Goal: Task Accomplishment & Management: Manage account settings

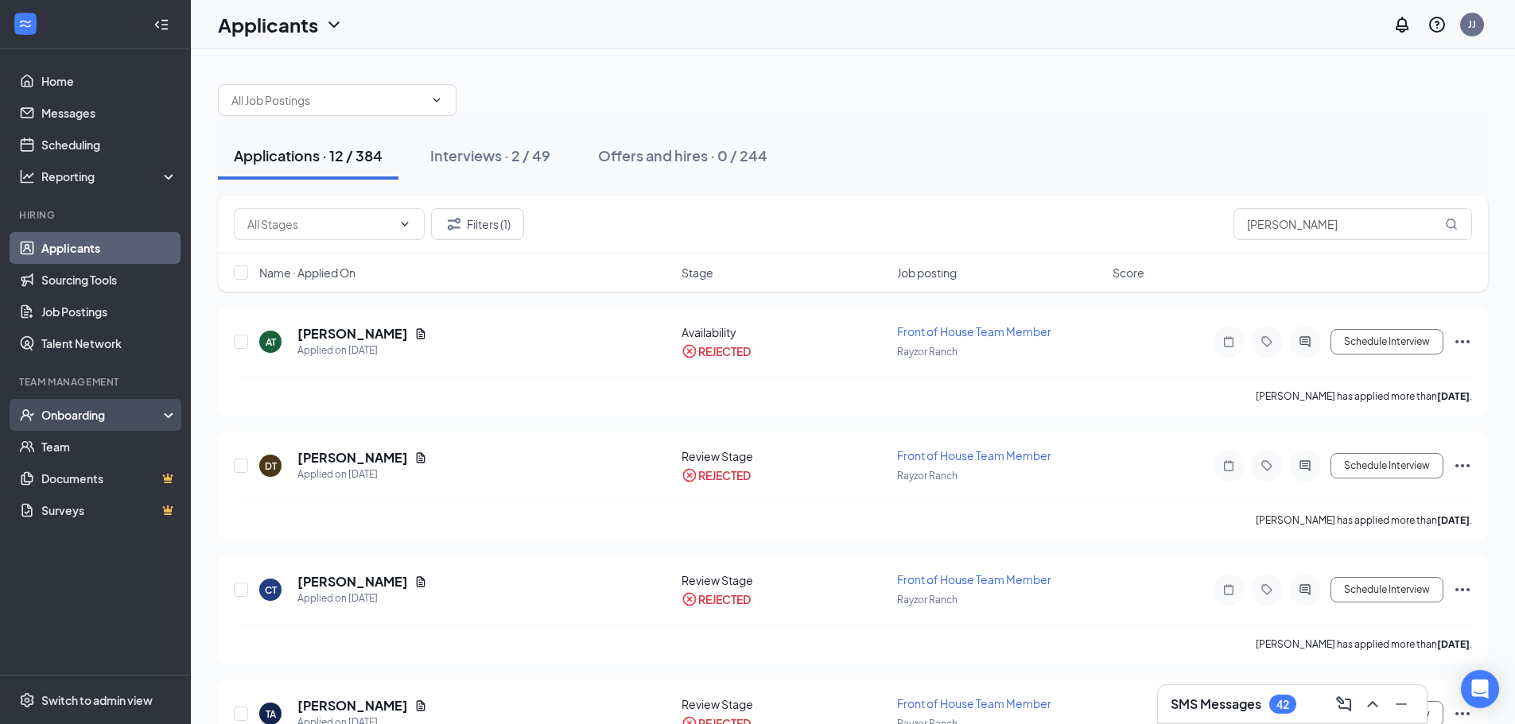
click at [68, 418] on div "Onboarding" at bounding box center [102, 415] width 122 height 16
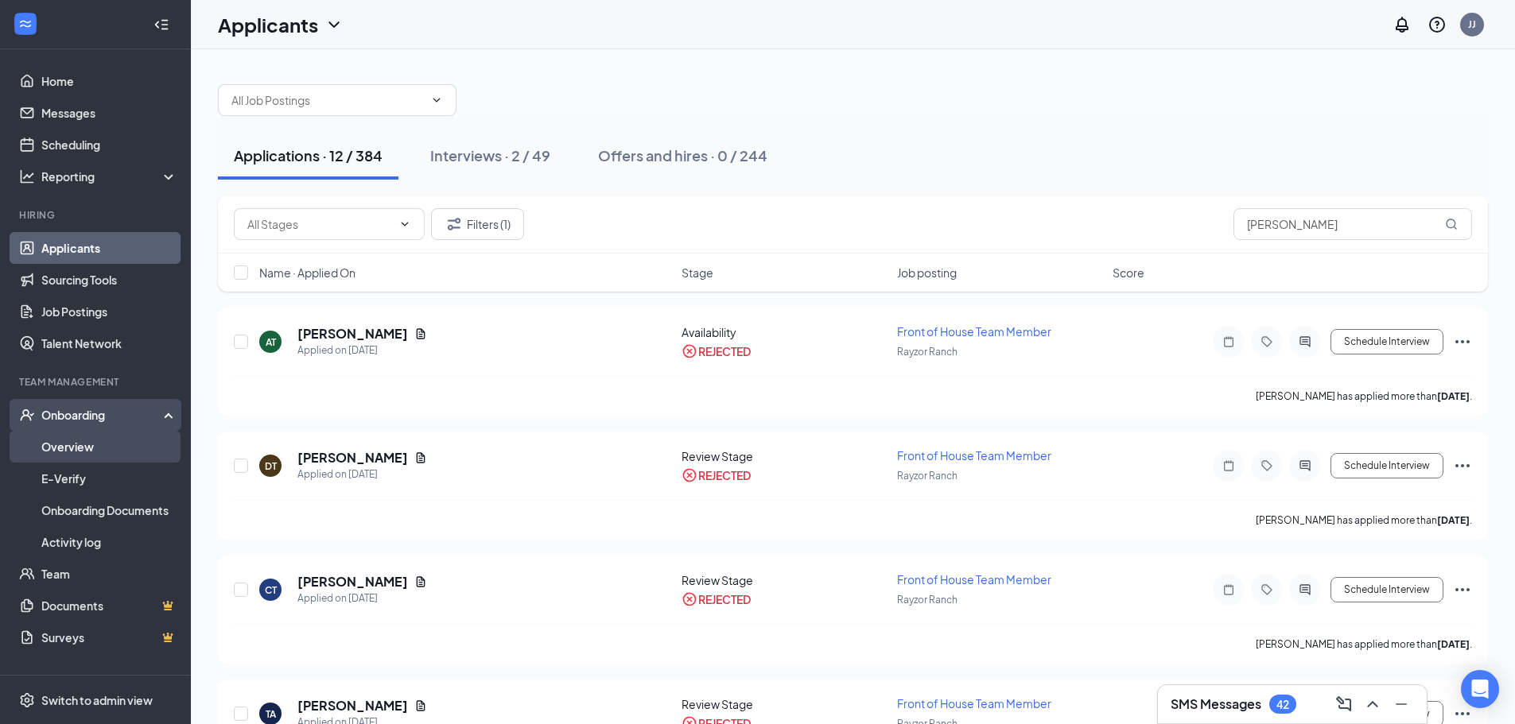
click at [72, 460] on link "Overview" at bounding box center [109, 447] width 136 height 32
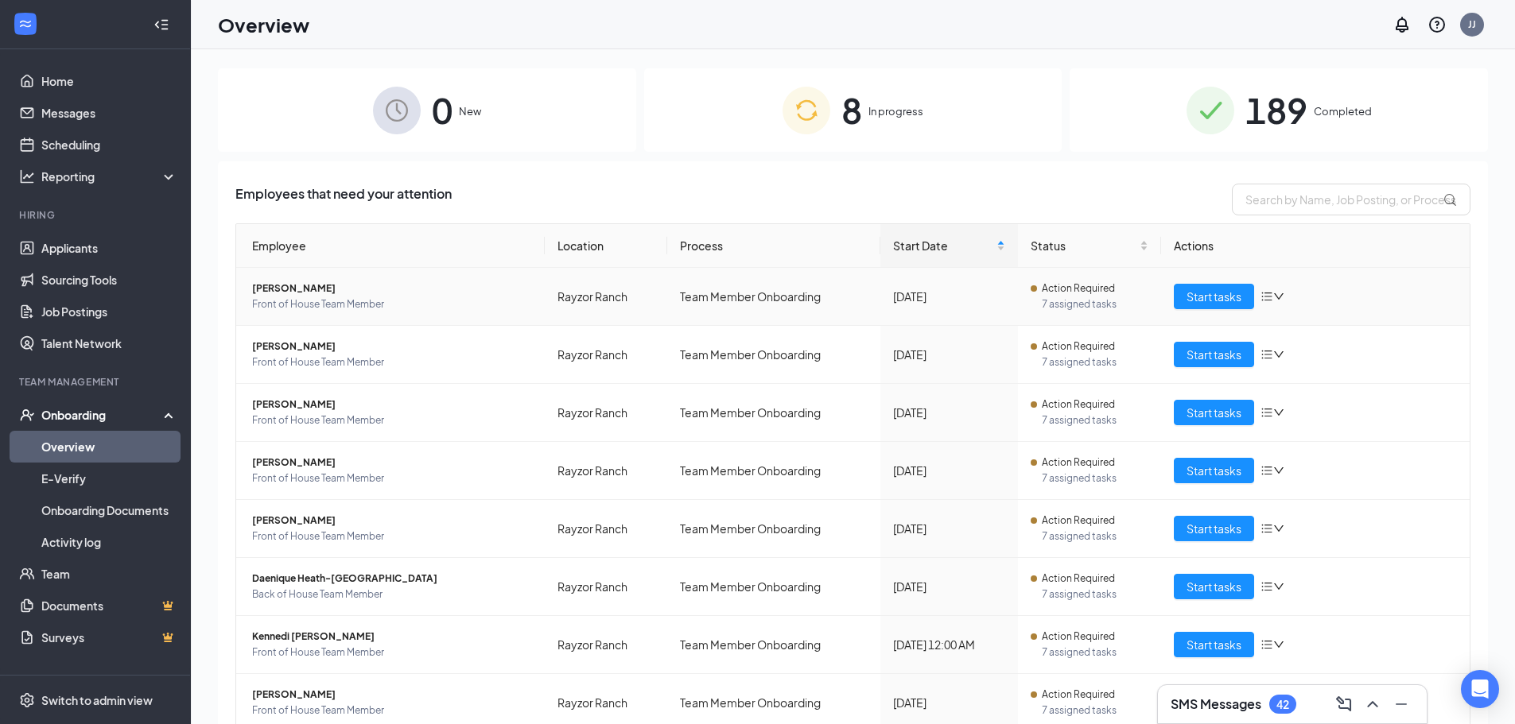
scroll to position [63, 0]
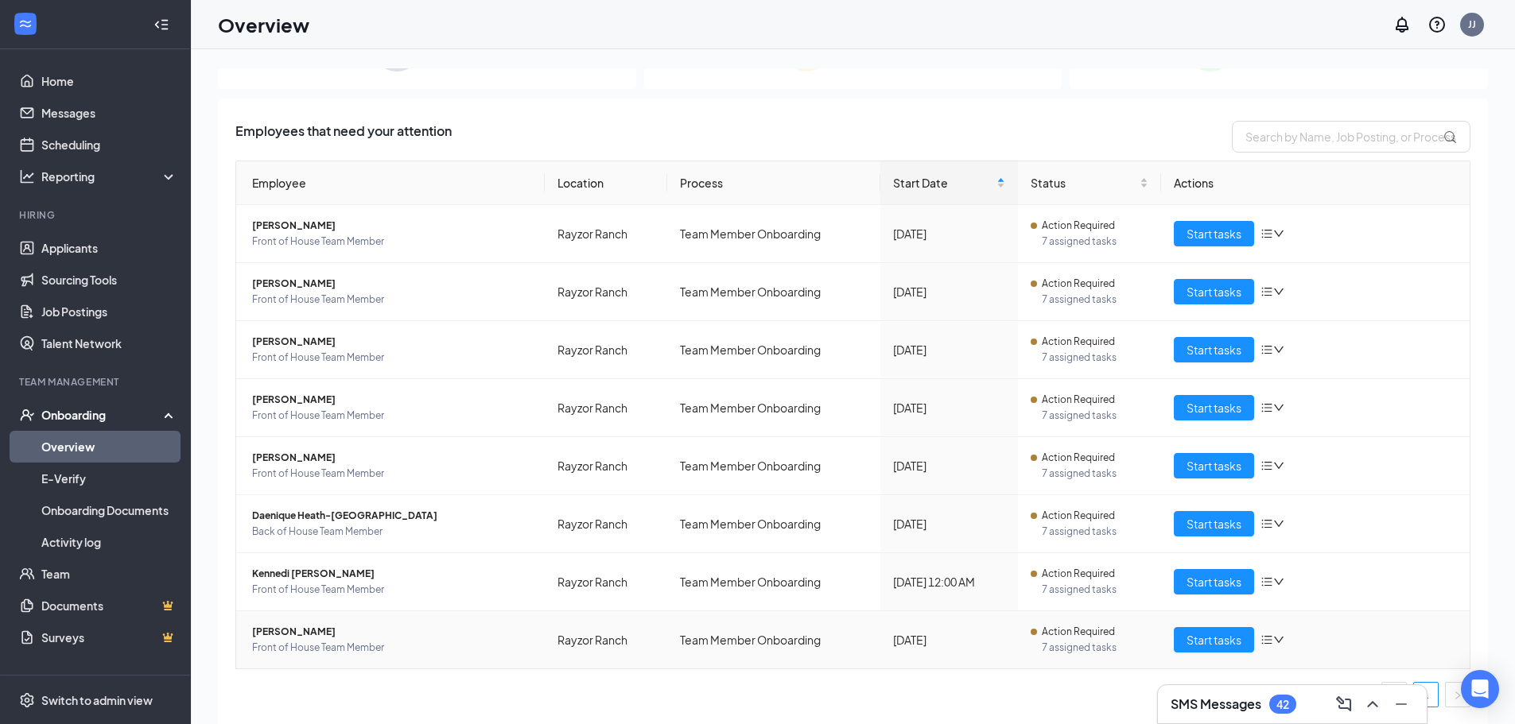
click at [1216, 653] on td "Start tasks" at bounding box center [1315, 639] width 309 height 57
click at [1215, 641] on span "Start tasks" at bounding box center [1213, 639] width 55 height 17
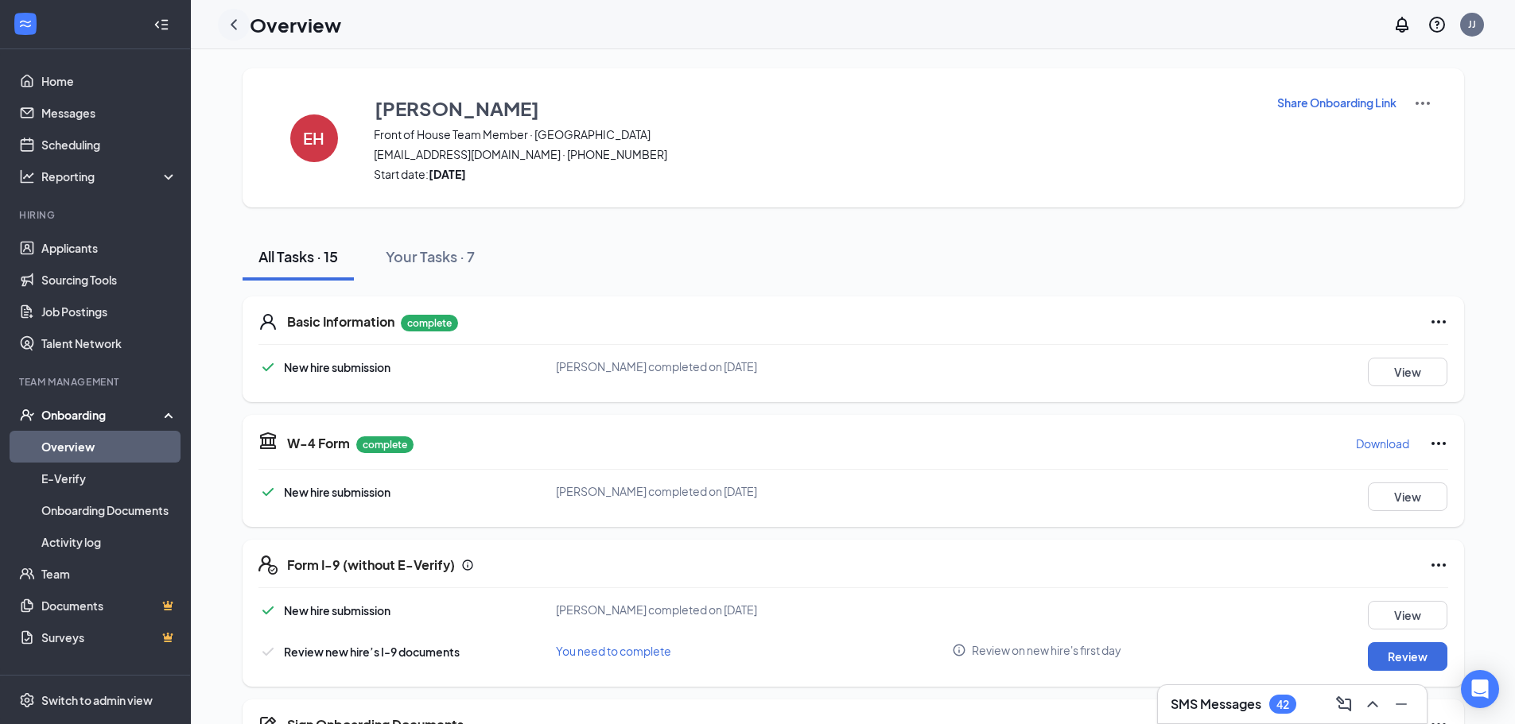
click at [234, 22] on icon "ChevronLeft" at bounding box center [234, 24] width 6 height 10
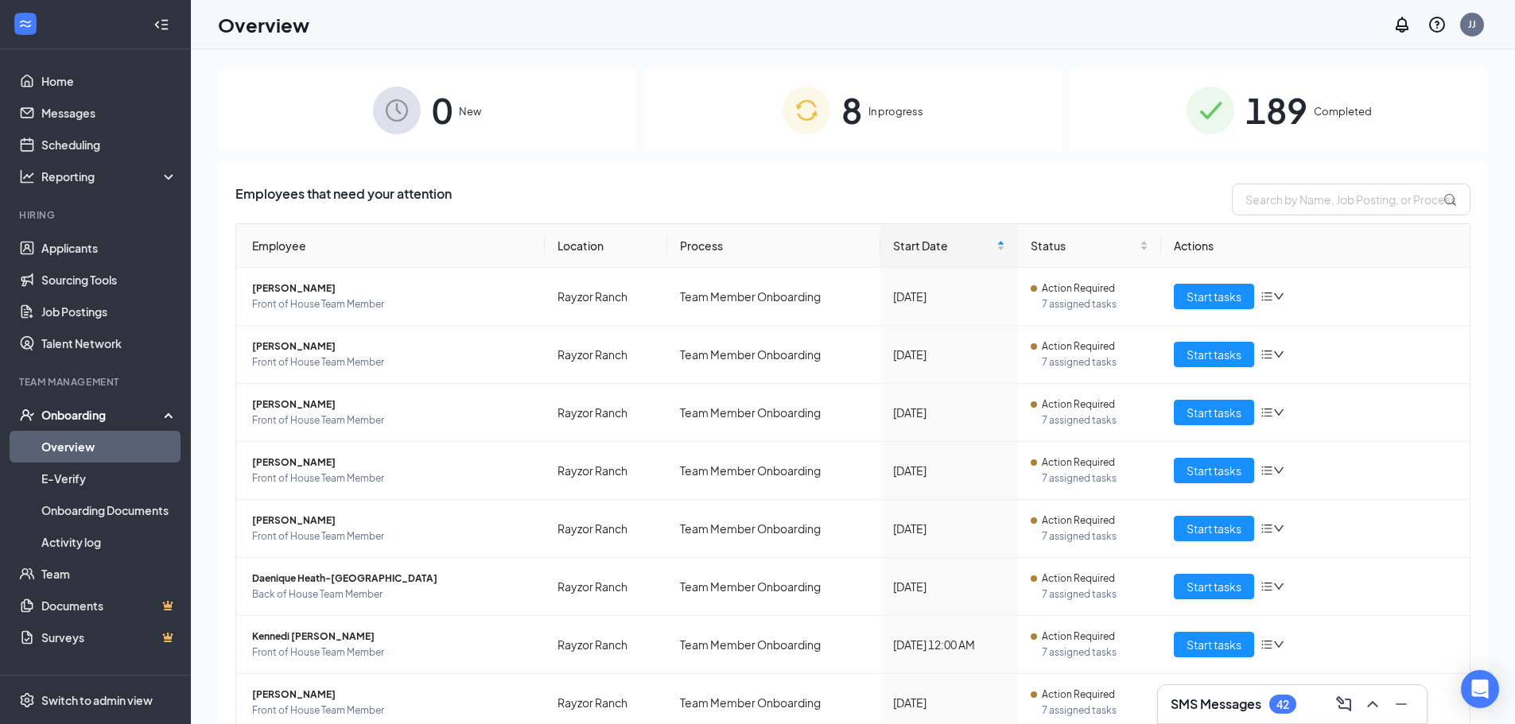
click at [1228, 704] on h3 "SMS Messages" at bounding box center [1215, 704] width 91 height 17
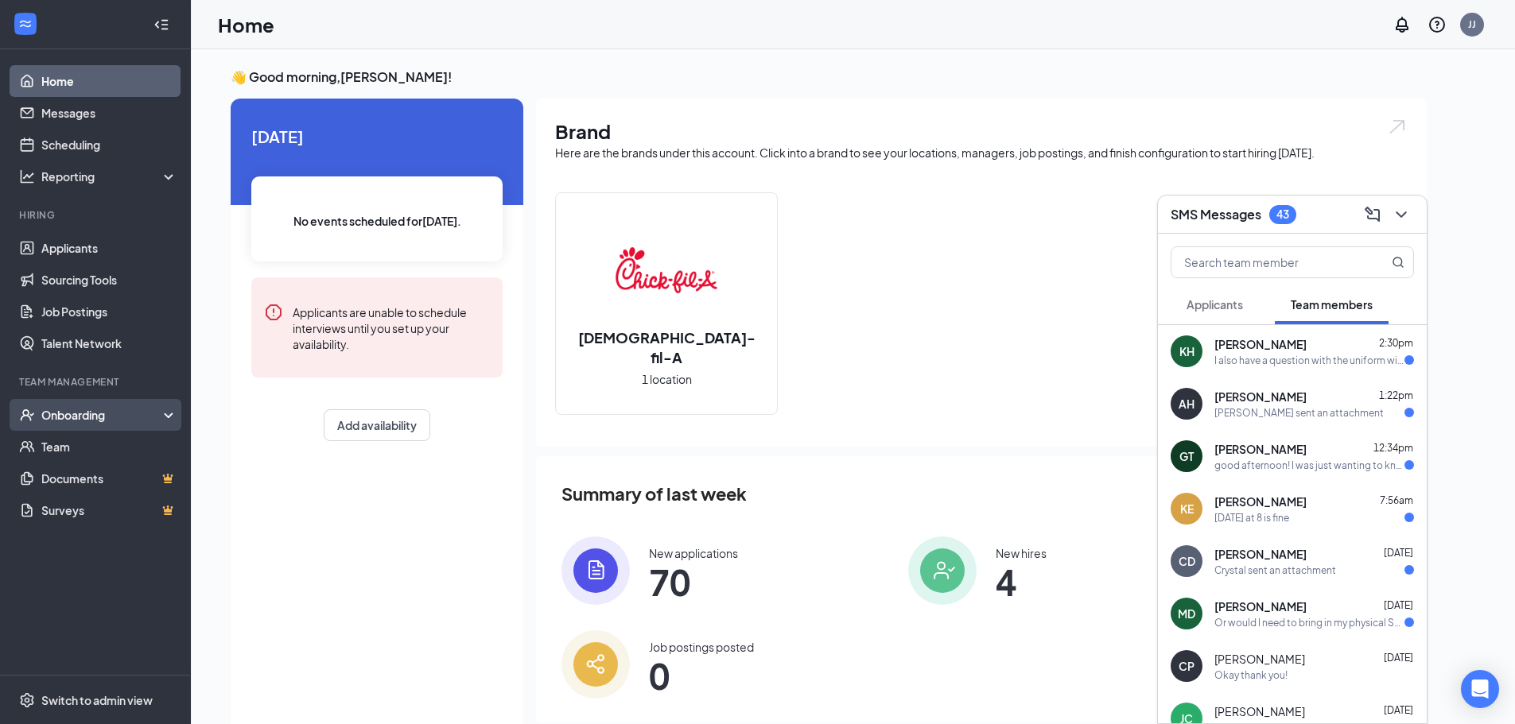
drag, startPoint x: 98, startPoint y: 416, endPoint x: 97, endPoint y: 430, distance: 14.3
click at [98, 416] on div "Onboarding" at bounding box center [102, 415] width 122 height 16
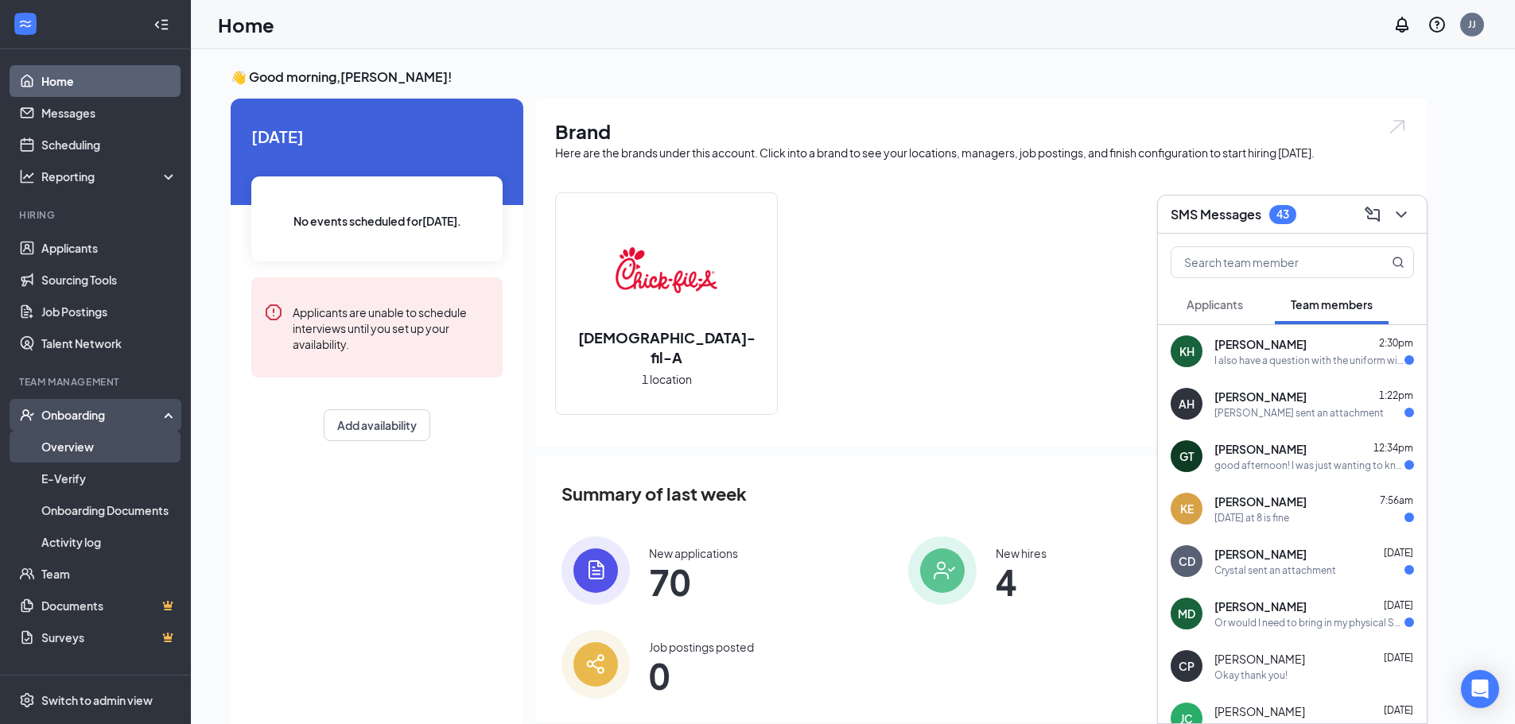
click at [93, 452] on link "Overview" at bounding box center [109, 447] width 136 height 32
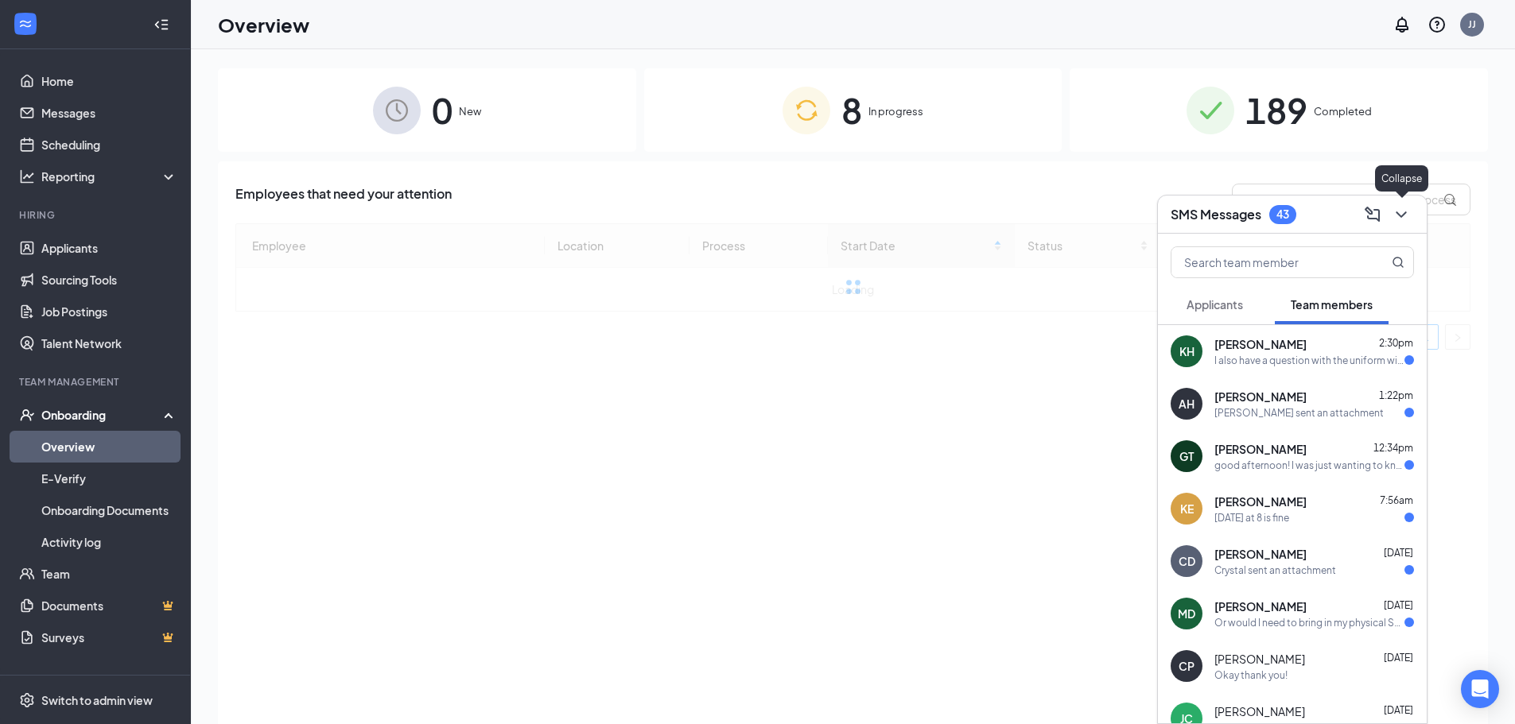
click at [1400, 212] on icon "ChevronDown" at bounding box center [1400, 214] width 19 height 19
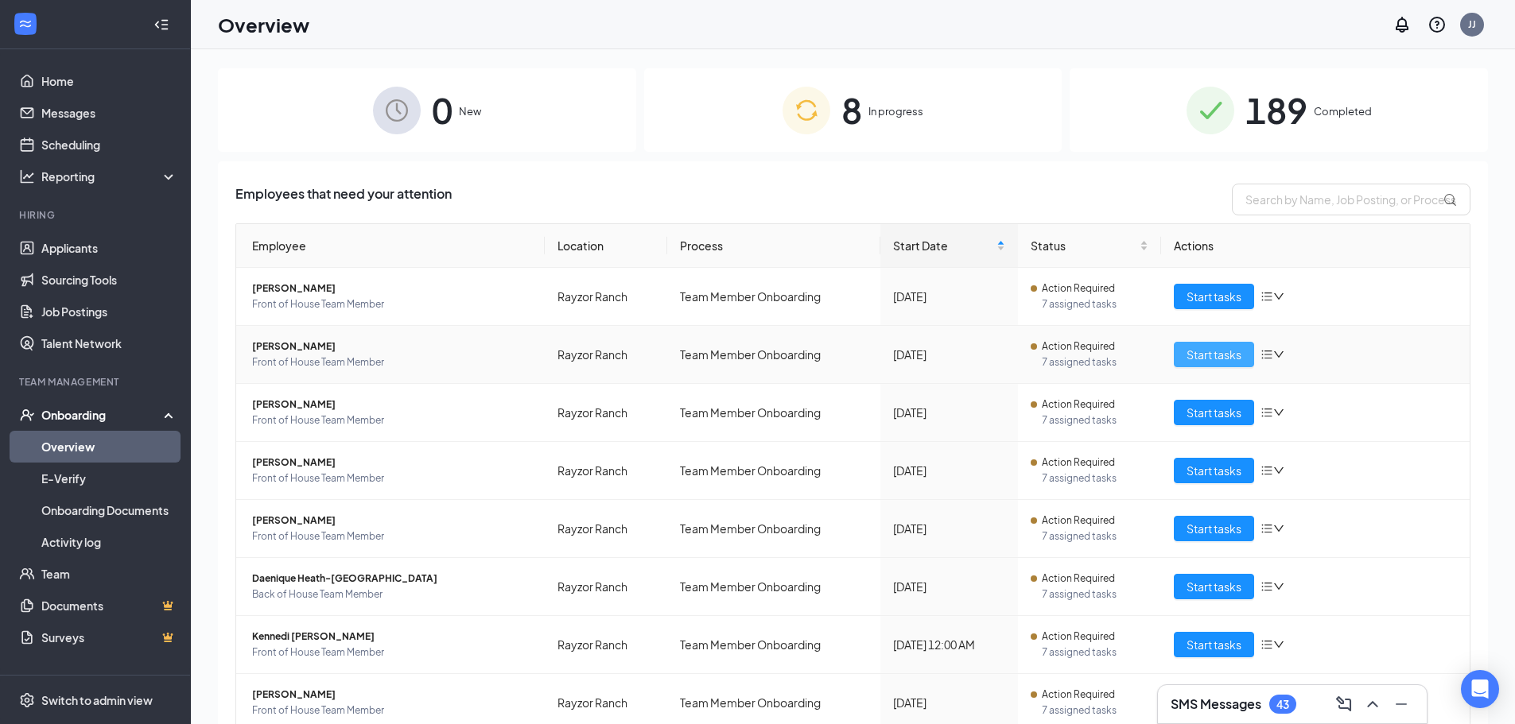
click at [1199, 350] on span "Start tasks" at bounding box center [1213, 354] width 55 height 17
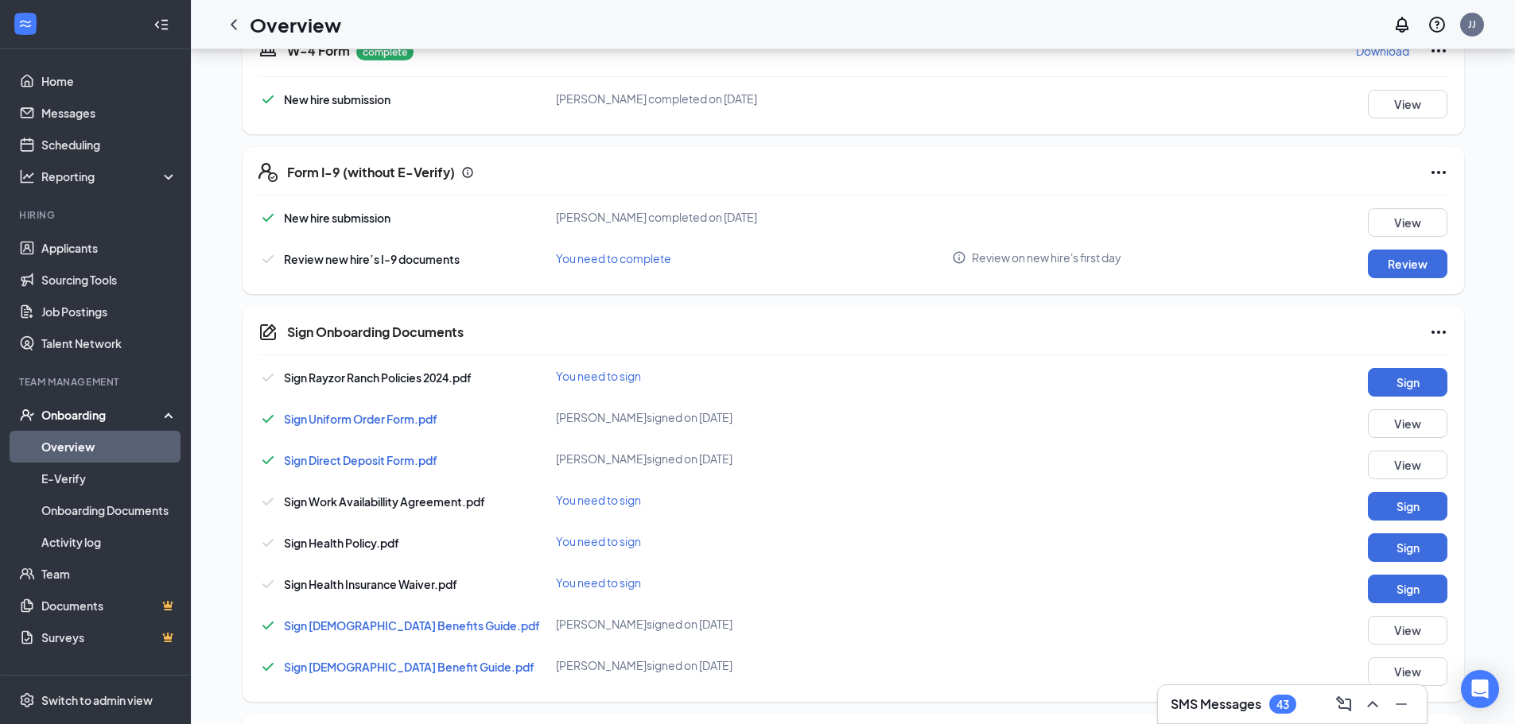
scroll to position [557, 0]
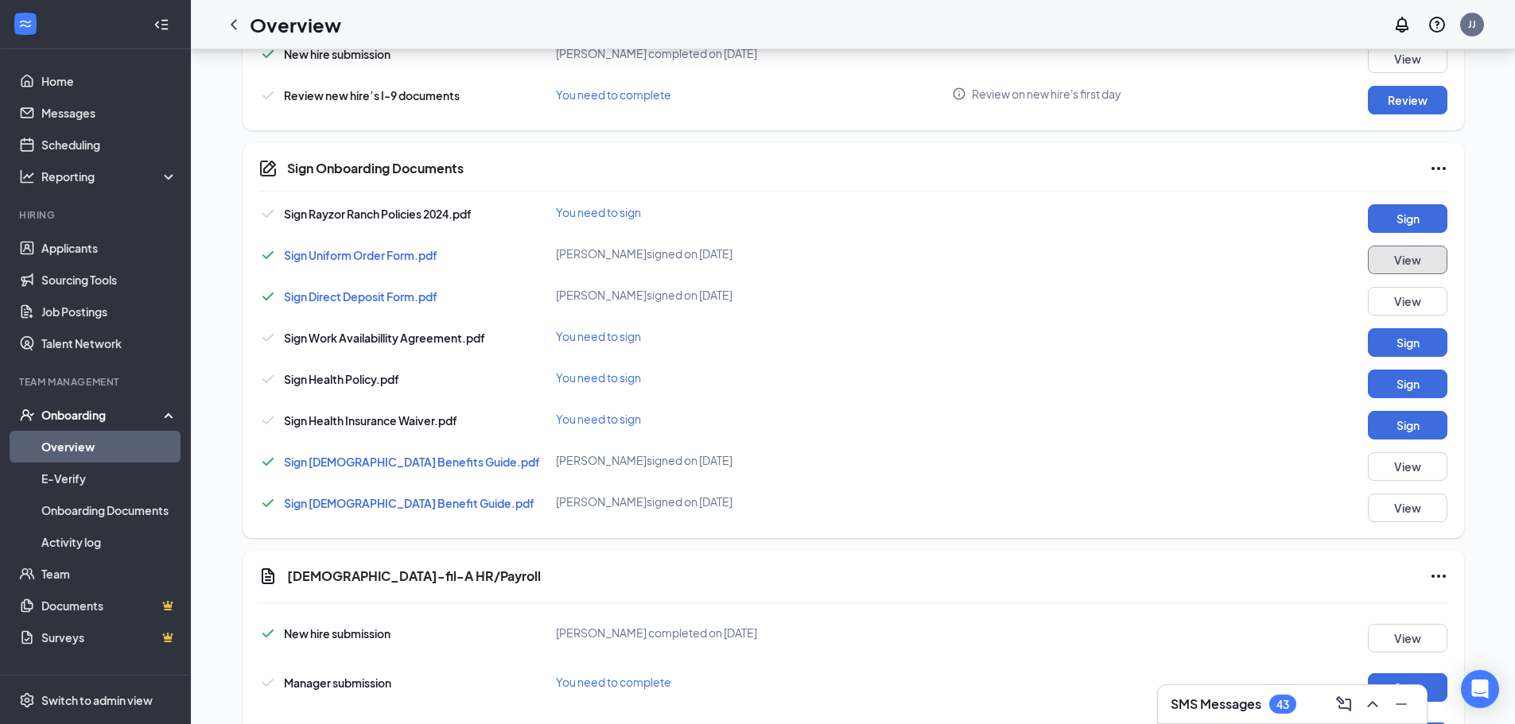
click at [1408, 262] on button "View" at bounding box center [1408, 260] width 80 height 29
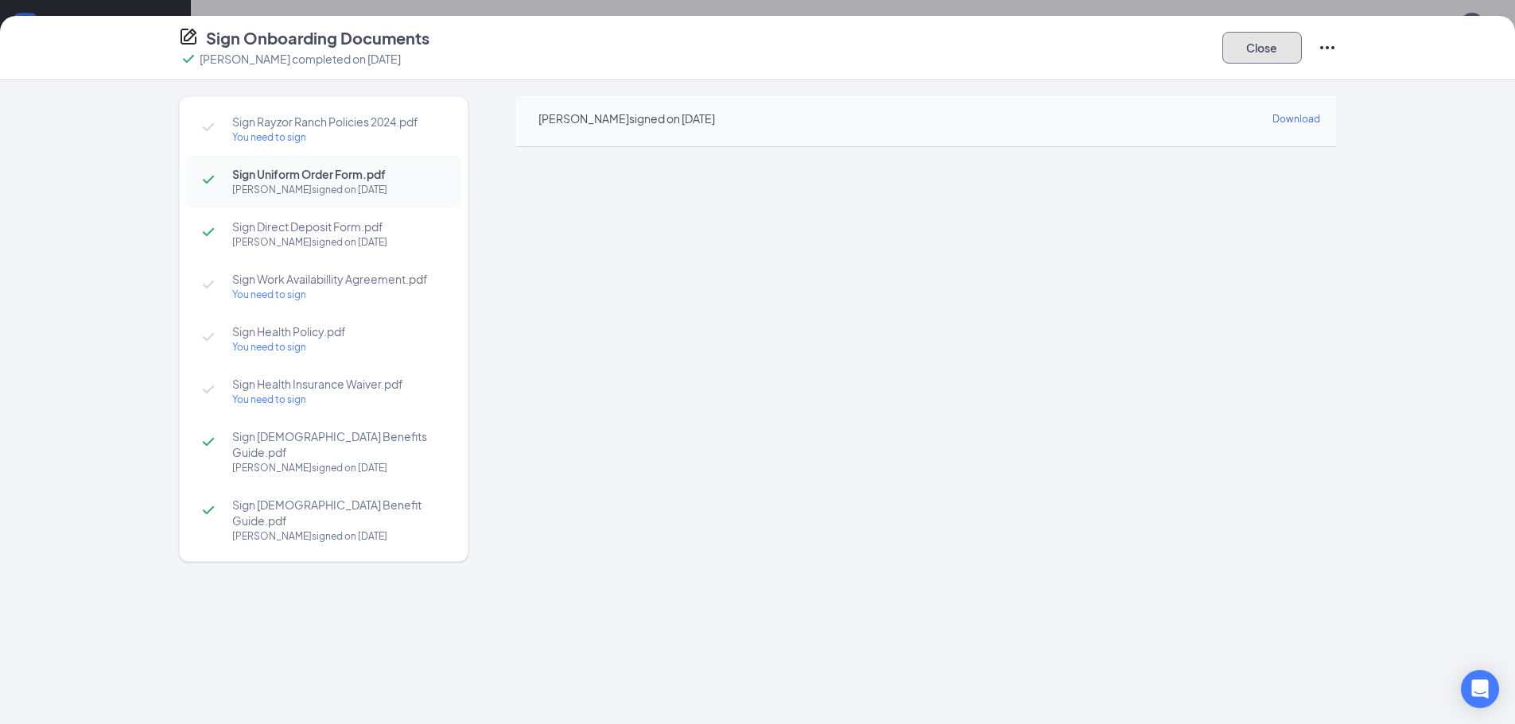
click at [1273, 45] on button "Close" at bounding box center [1262, 48] width 80 height 32
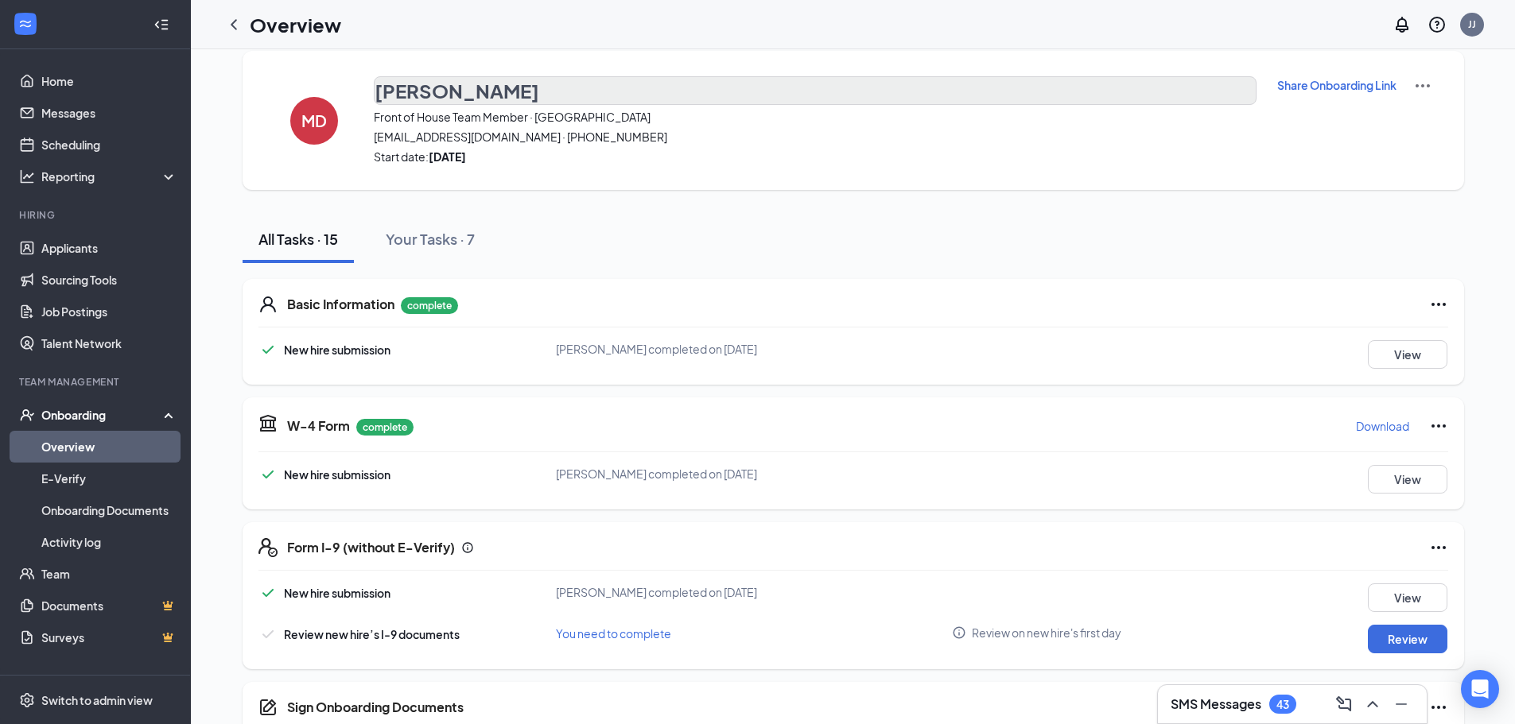
scroll to position [0, 0]
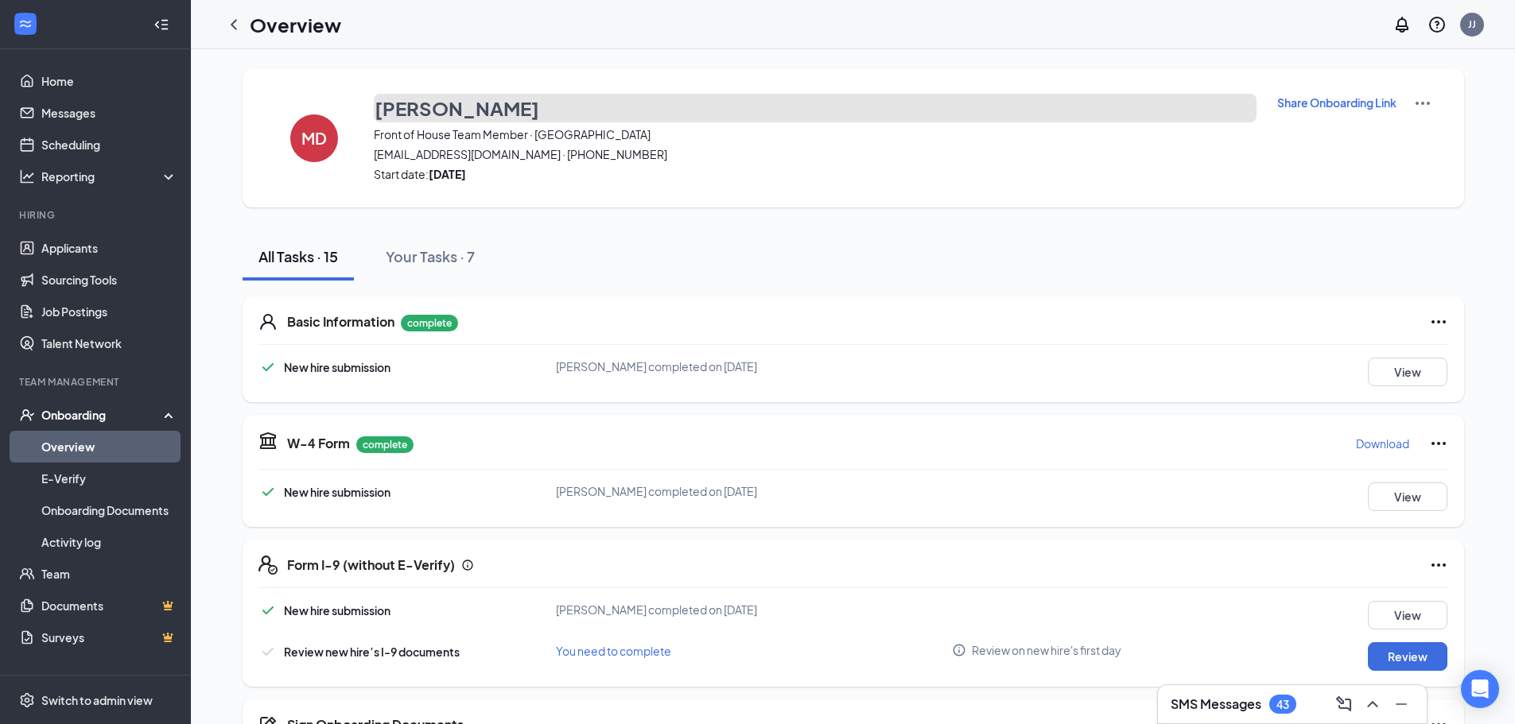
click at [506, 114] on button "[PERSON_NAME]" at bounding box center [815, 108] width 883 height 29
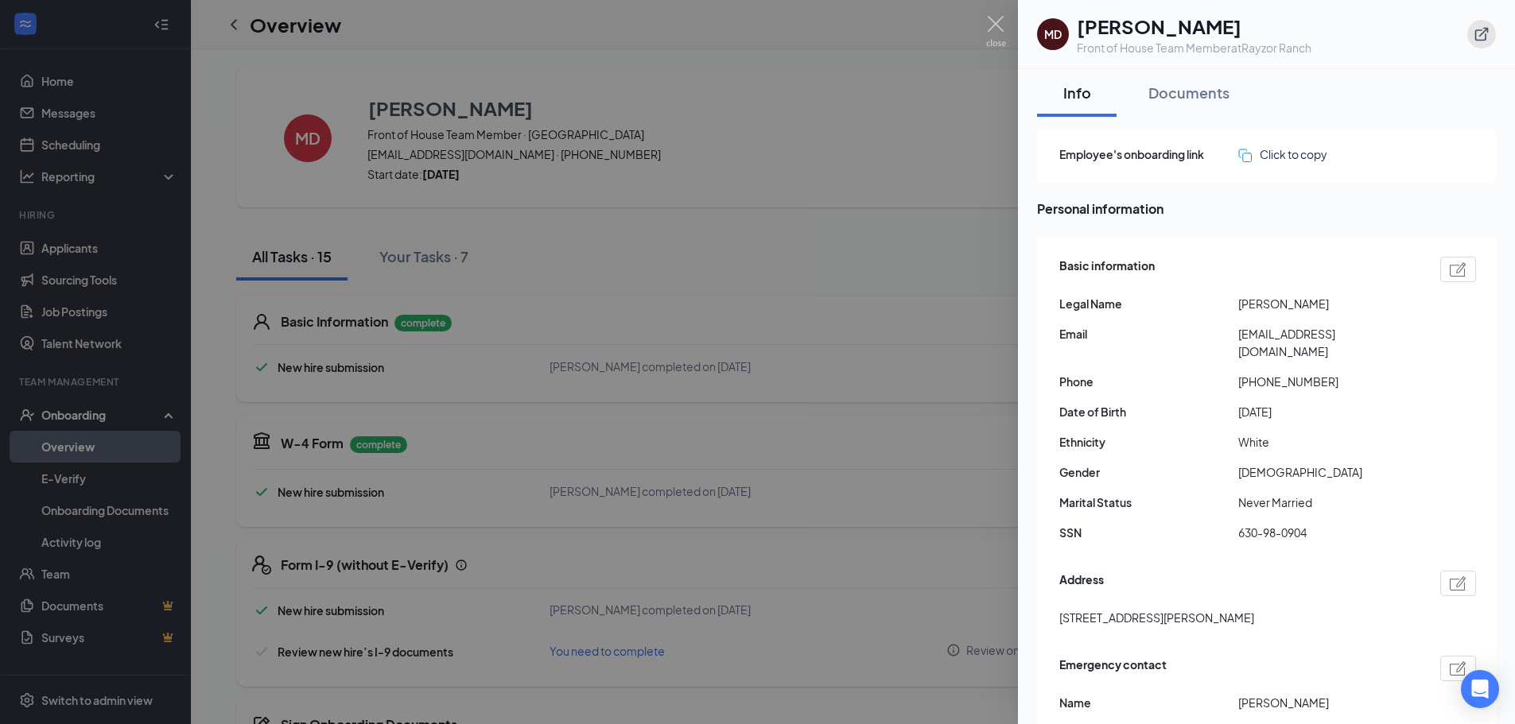
click at [1476, 29] on icon "ExternalLink" at bounding box center [1481, 34] width 16 height 16
